Goal: Transaction & Acquisition: Purchase product/service

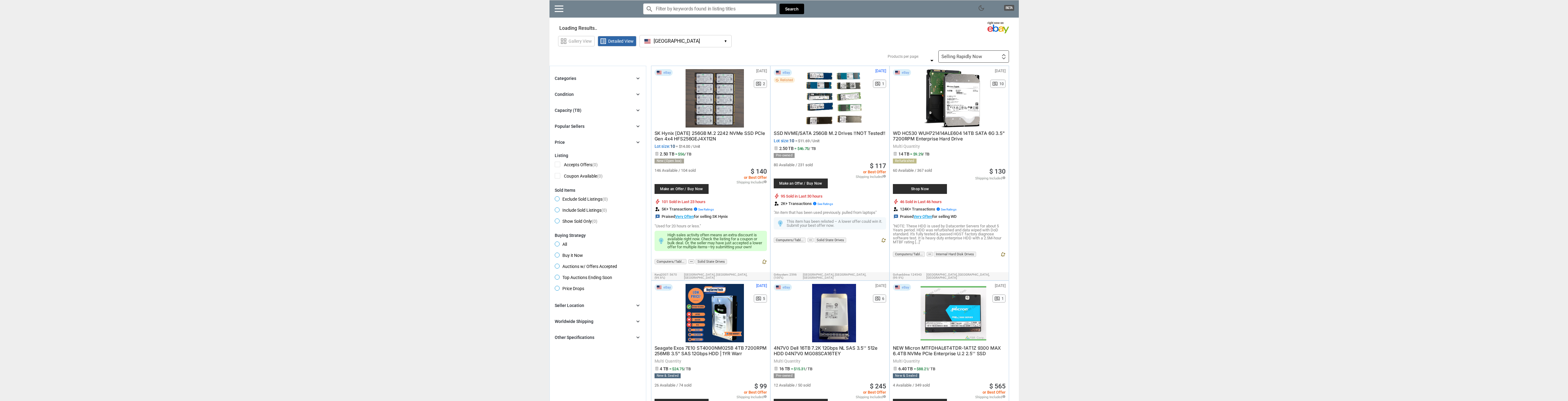
drag, startPoint x: 626, startPoint y: 77, endPoint x: 631, endPoint y: 77, distance: 5.0
click at [626, 77] on div "Categories chevron_right" at bounding box center [598, 78] width 86 height 7
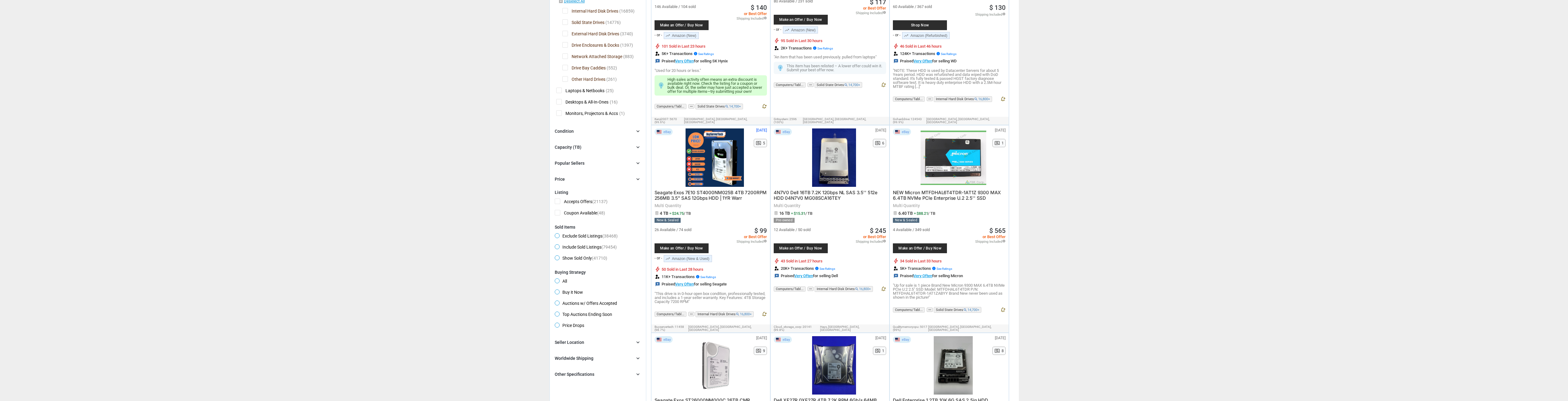
scroll to position [215, 0]
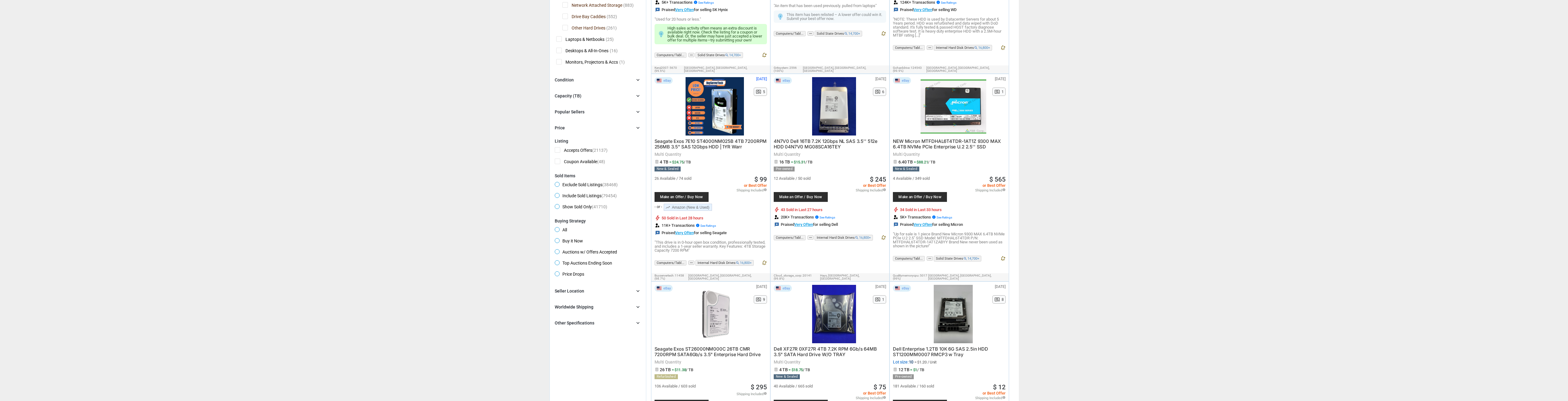
click at [591, 113] on div "Popular Sellers chevron_right" at bounding box center [598, 112] width 86 height 7
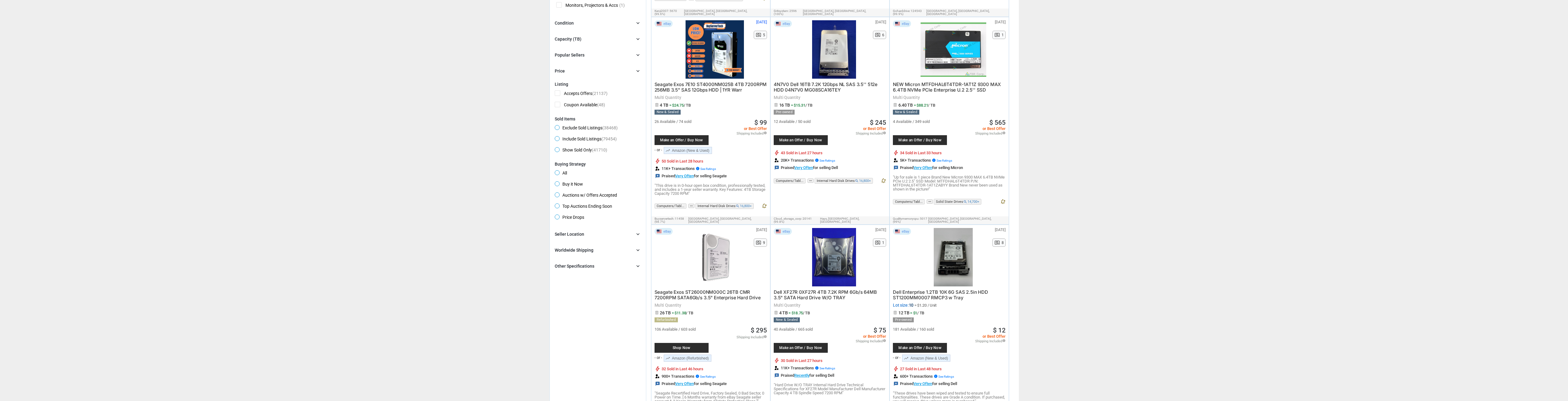
scroll to position [276, 0]
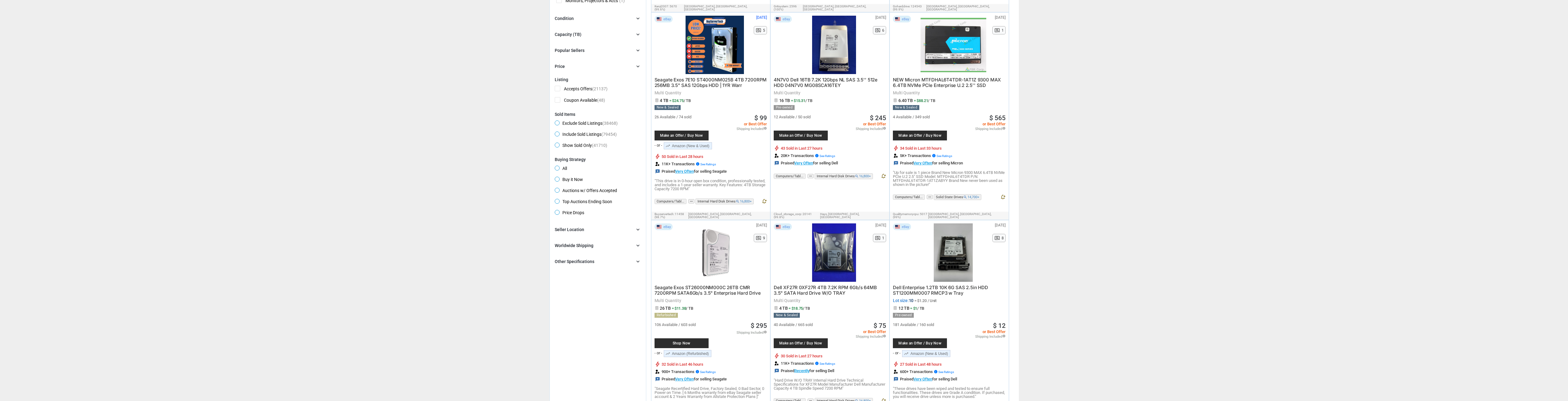
click at [590, 263] on div "Other Specifications" at bounding box center [574, 261] width 40 height 6
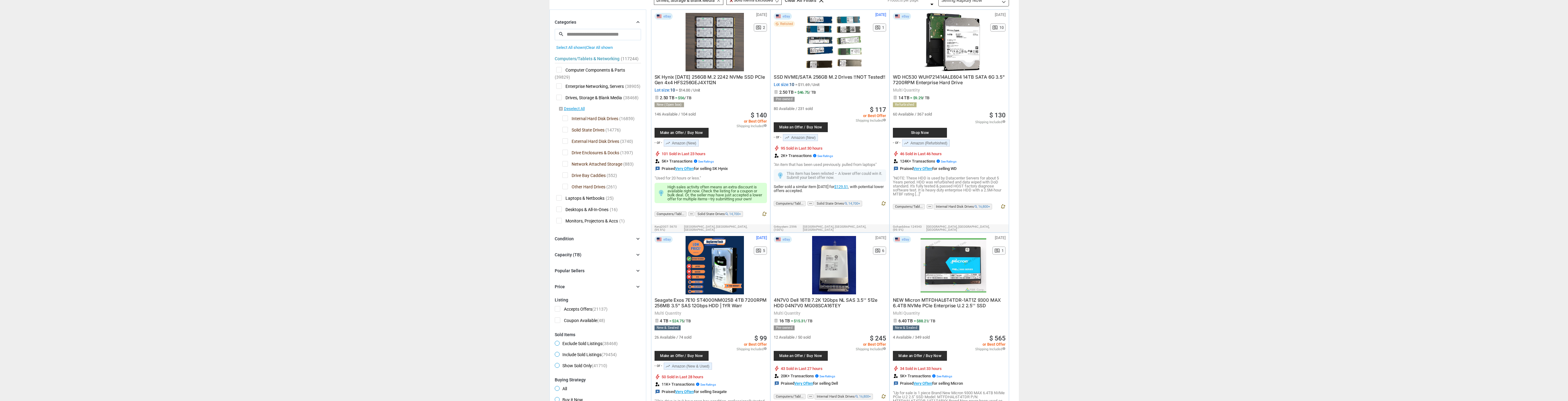
scroll to position [0, 0]
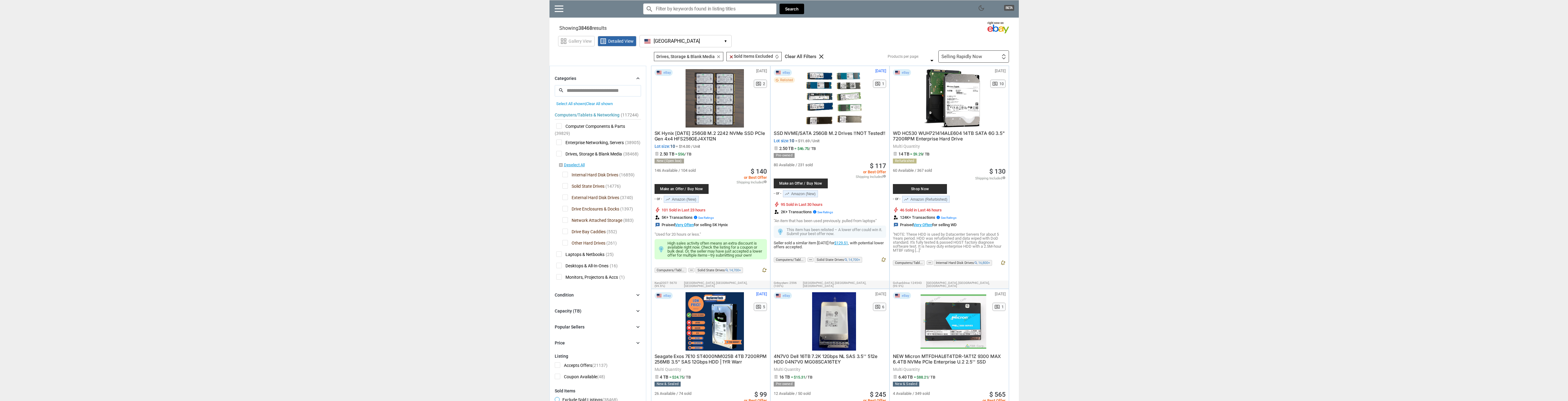
click at [707, 12] on input "Search for models" at bounding box center [710, 9] width 133 height 11
click at [715, 8] on input "Search for models" at bounding box center [710, 9] width 133 height 11
click at [714, 31] on div "Western digital Purple (71)" at bounding box center [710, 32] width 126 height 5
type input "Western digital Purple"
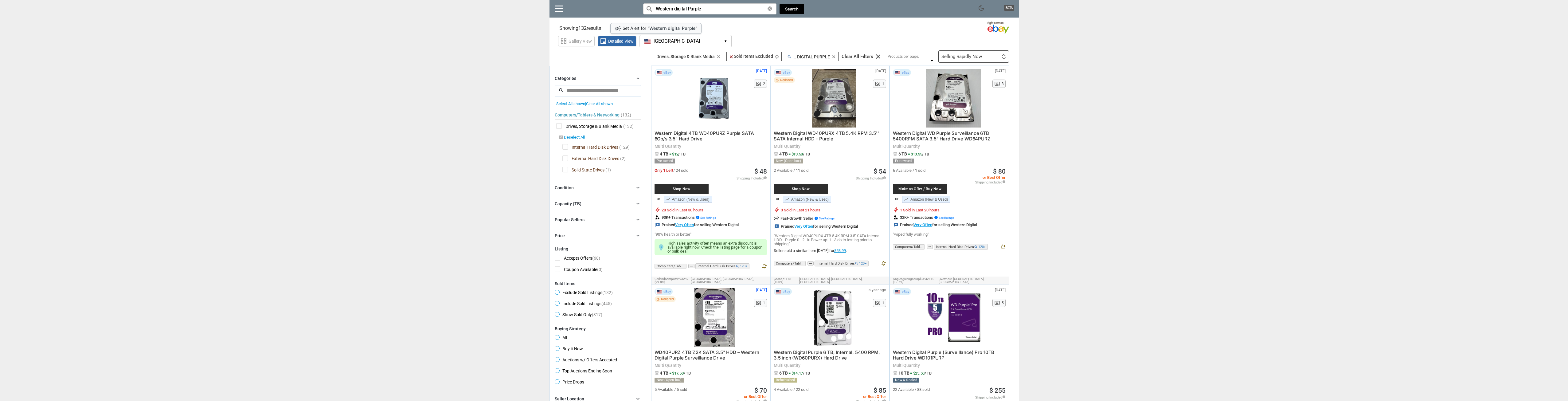
click at [975, 55] on div "Selling Rapidly Now" at bounding box center [962, 57] width 41 height 5
click at [978, 110] on li "Lowest Price" at bounding box center [978, 110] width 60 height 13
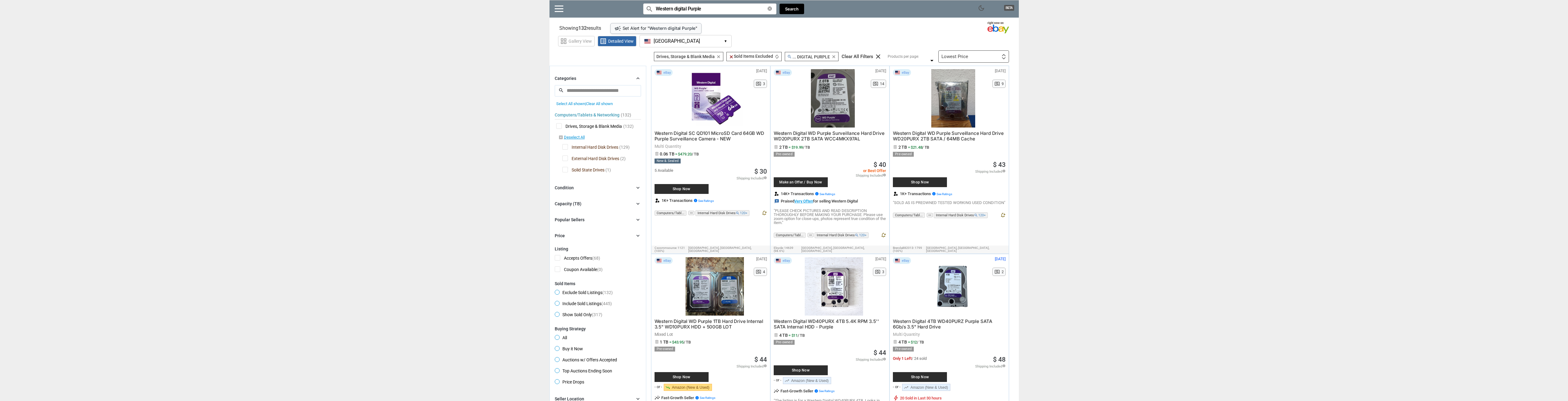
click at [930, 138] on span "Western Digital WD Purple Surveillance Hard Drive WD20PURX 2TB SATA / 64MB Cache" at bounding box center [948, 136] width 111 height 12
